Goal: Find contact information: Find contact information

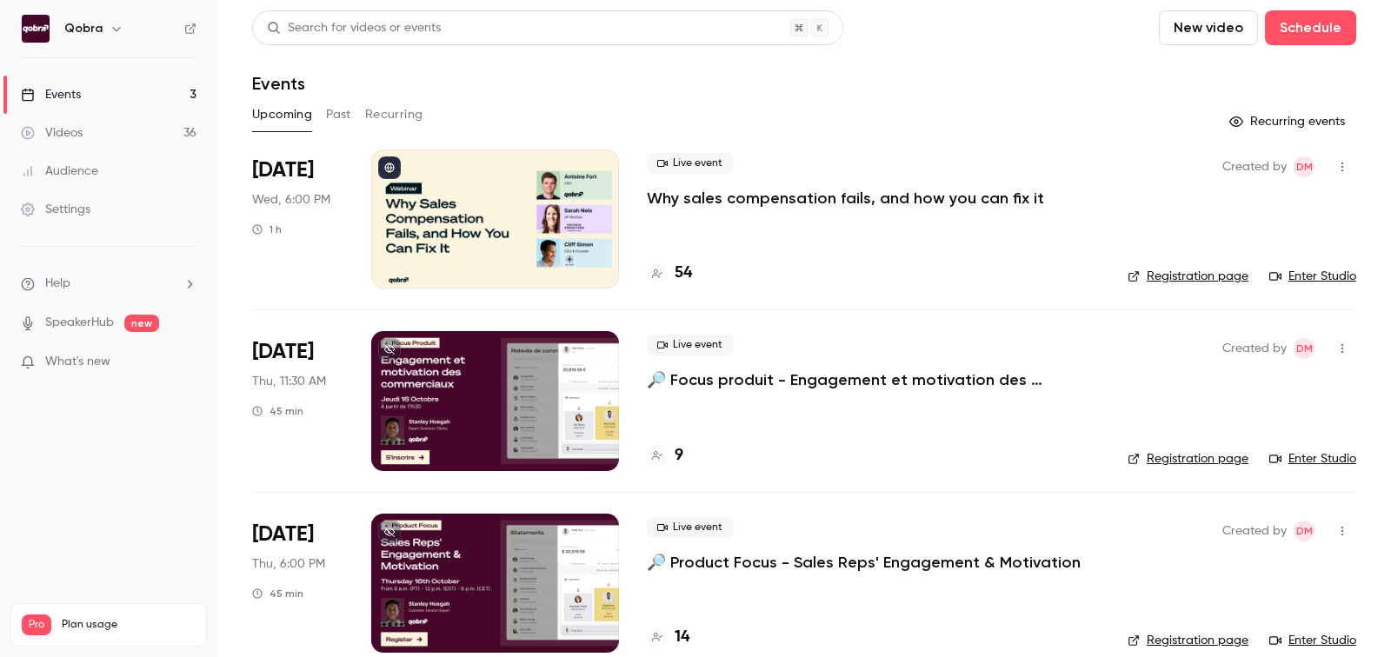
click at [677, 279] on h4 "54" at bounding box center [683, 273] width 17 height 23
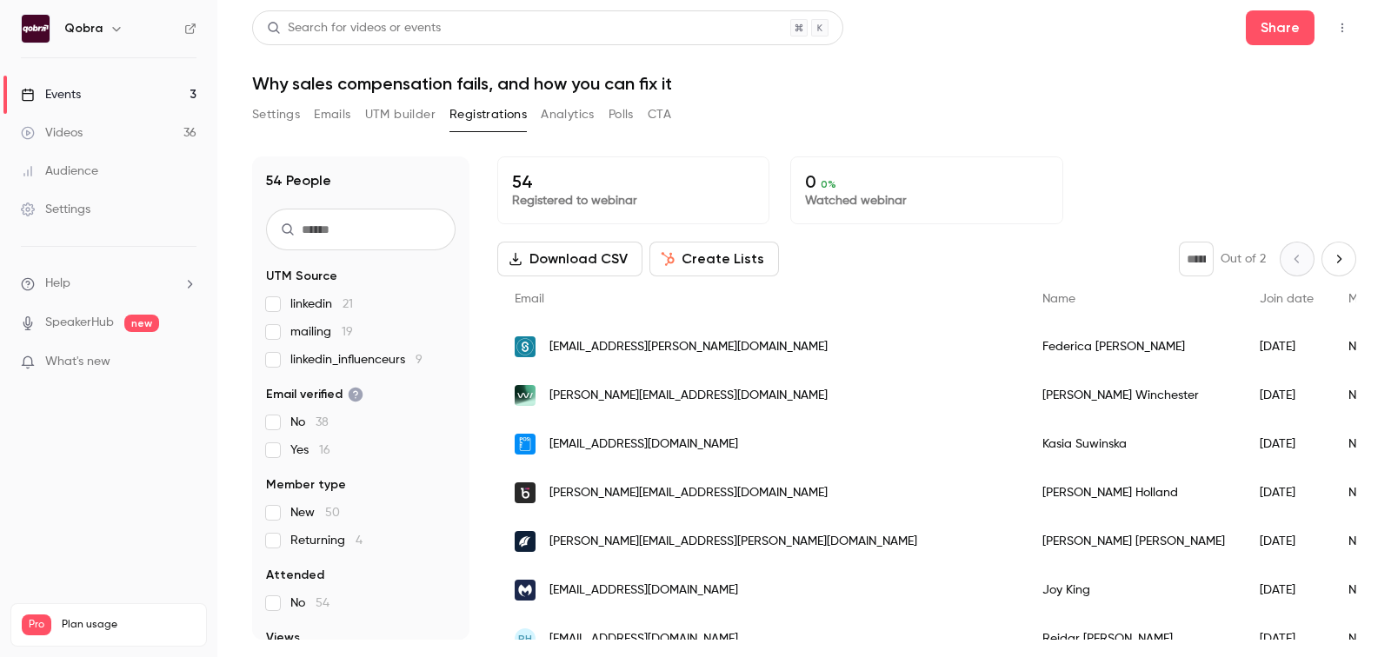
click at [295, 118] on button "Settings" at bounding box center [276, 115] width 48 height 28
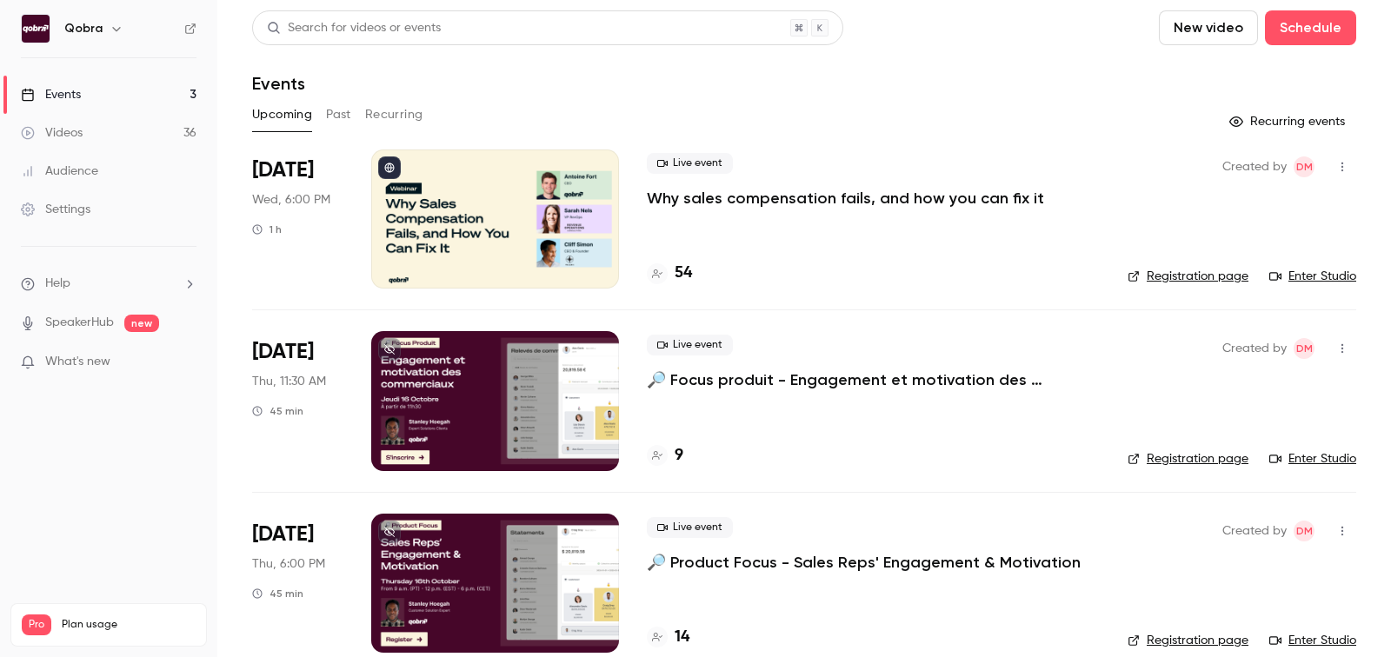
click at [1297, 278] on link "Enter Studio" at bounding box center [1312, 276] width 87 height 17
click at [681, 628] on h4 "14" at bounding box center [682, 637] width 15 height 23
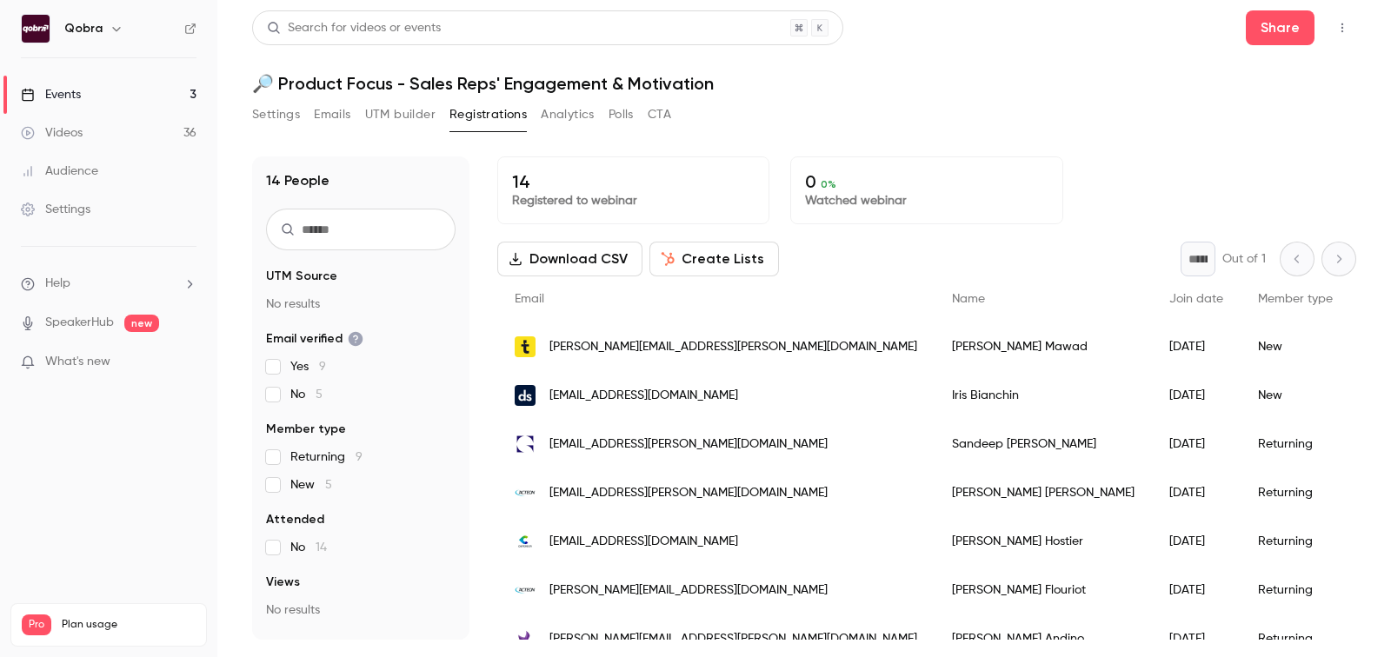
click at [597, 344] on span "[PERSON_NAME][EMAIL_ADDRESS][PERSON_NAME][DOMAIN_NAME]" at bounding box center [734, 347] width 368 height 18
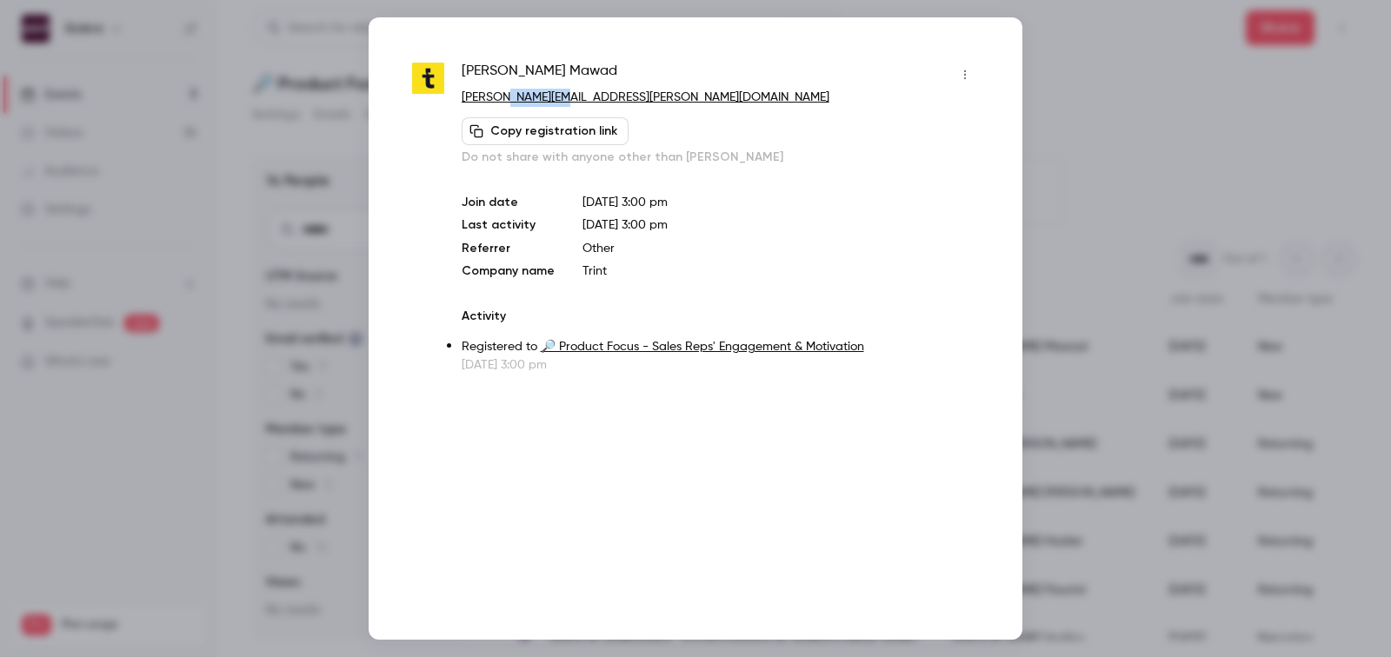
drag, startPoint x: 570, startPoint y: 97, endPoint x: 508, endPoint y: 97, distance: 61.7
click at [507, 97] on p "[PERSON_NAME][EMAIL_ADDRESS][PERSON_NAME][DOMAIN_NAME]" at bounding box center [720, 98] width 517 height 18
copy link "[DOMAIN_NAME]"
click at [1197, 66] on div at bounding box center [695, 328] width 1391 height 657
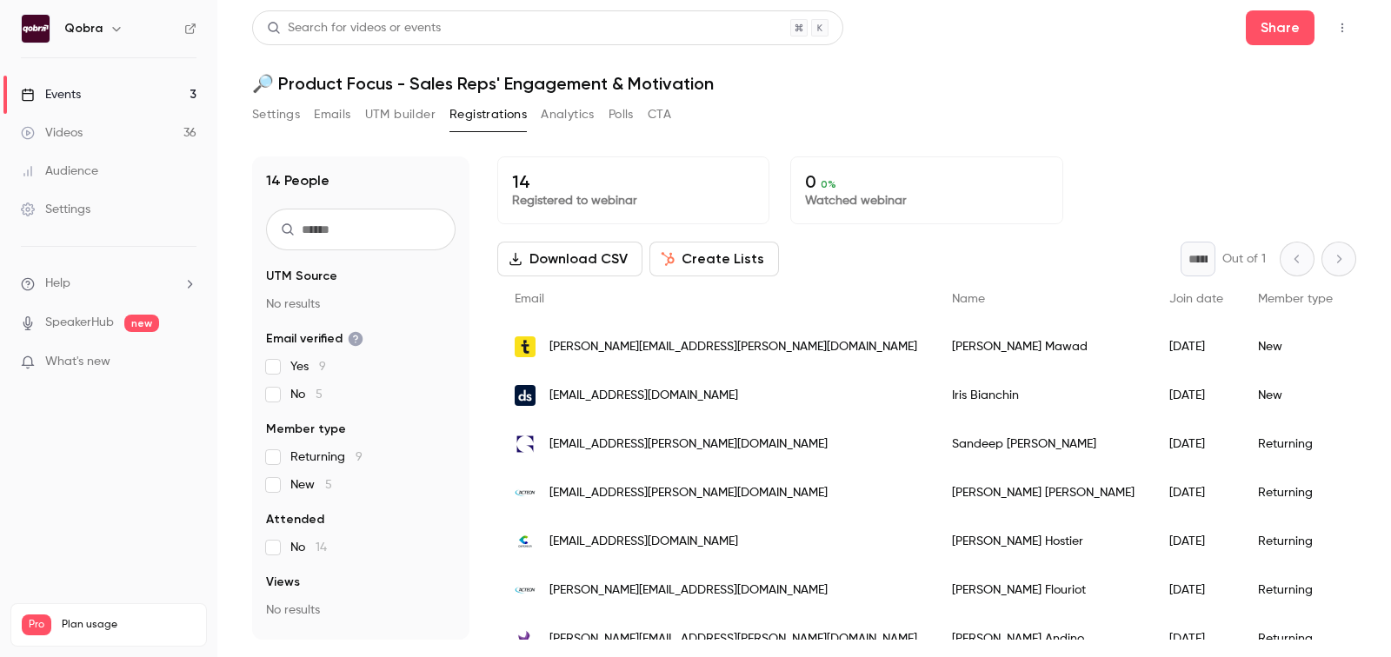
click at [126, 99] on link "Events 3" at bounding box center [108, 95] width 217 height 38
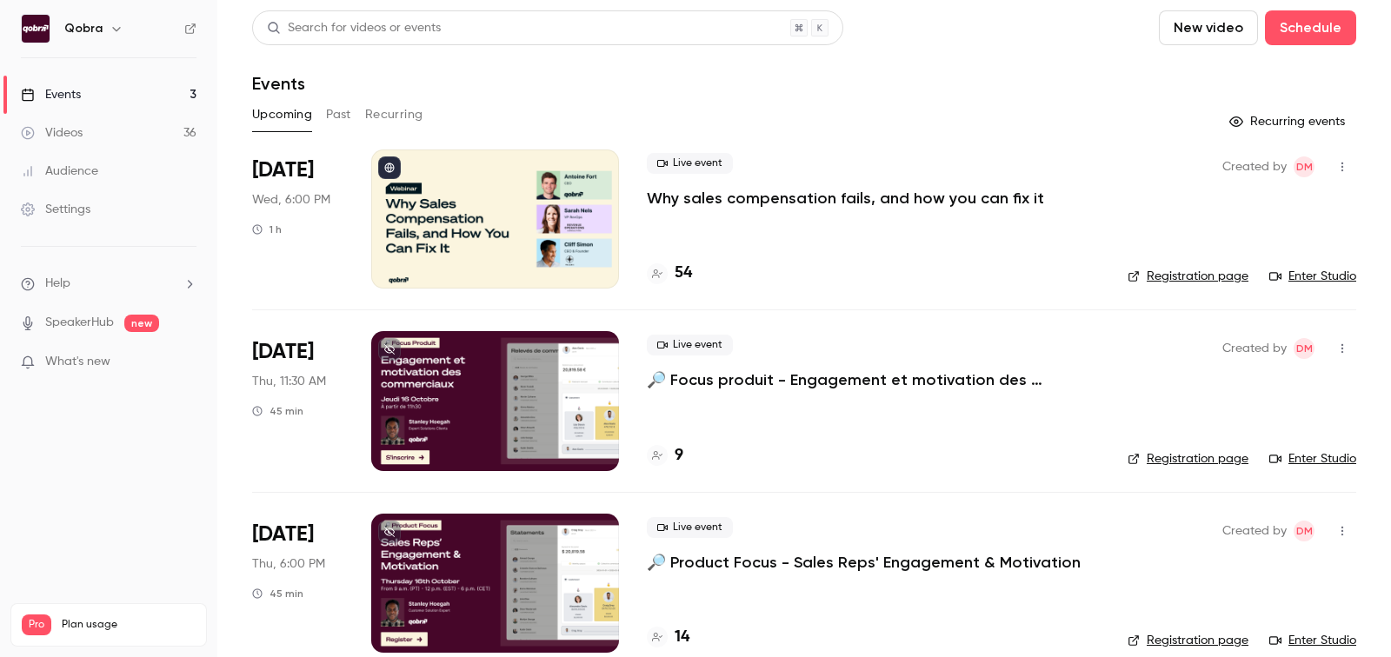
scroll to position [25, 0]
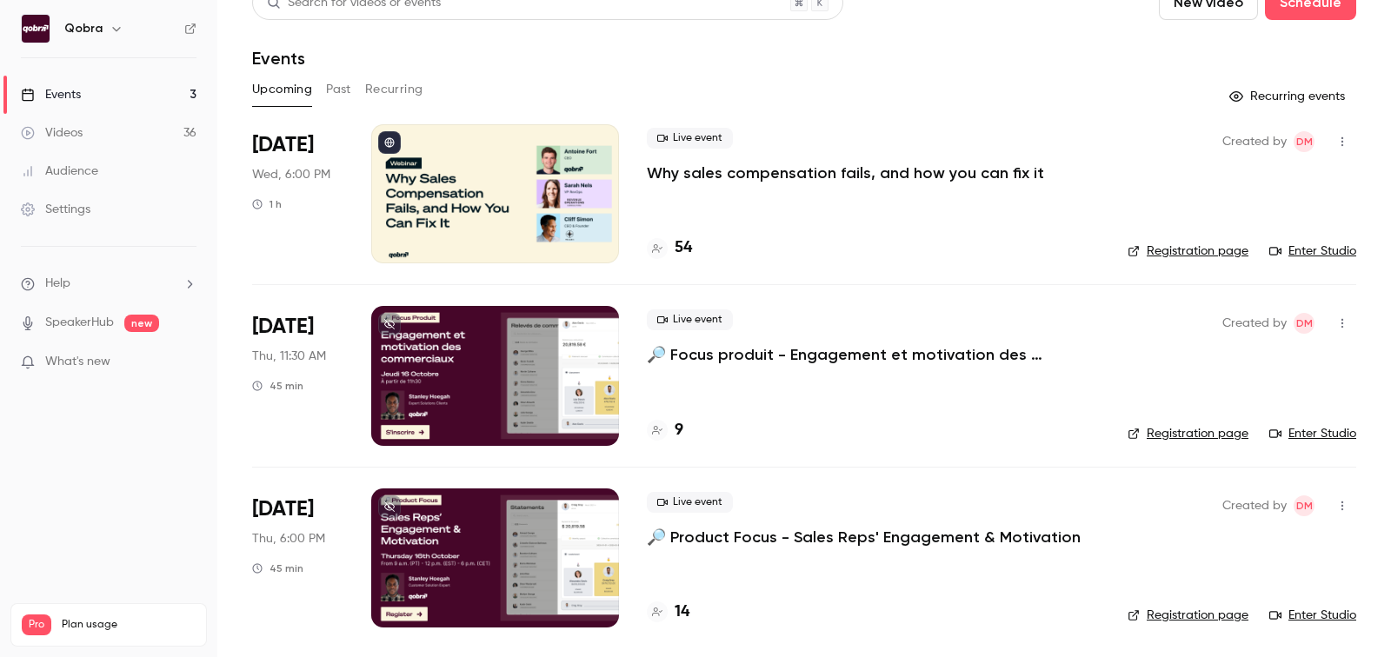
click at [676, 594] on div "Live event 🔎 Product Focus - Sales Reps' Engagement & Motivation 14" at bounding box center [873, 558] width 453 height 139
click at [676, 608] on h4 "14" at bounding box center [682, 612] width 15 height 23
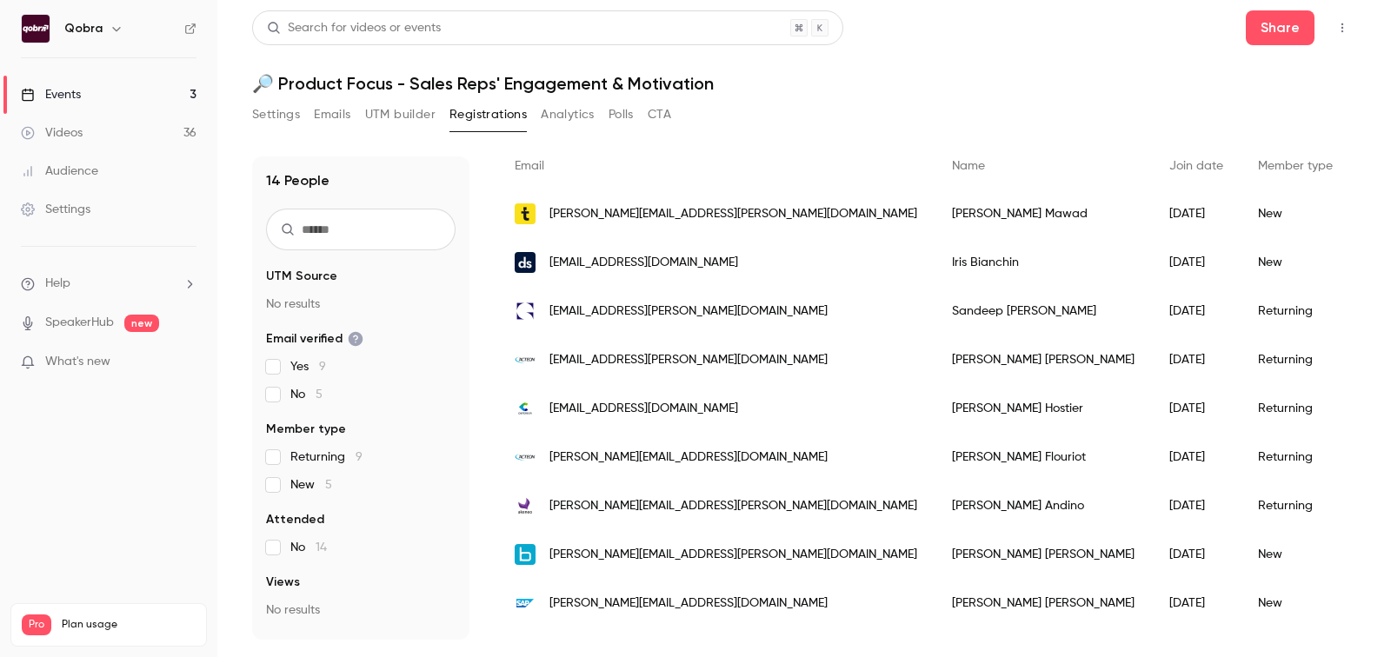
scroll to position [130, 0]
